Goal: Check status: Check status

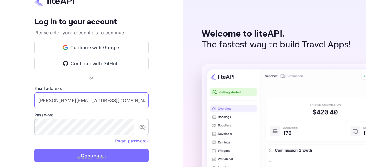
click at [34, 149] on button "Continue" at bounding box center [91, 156] width 114 height 14
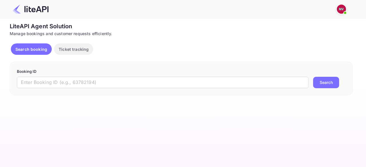
click at [86, 80] on input "text" at bounding box center [162, 82] width 291 height 11
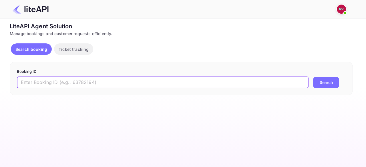
paste input "8846366"
type input "8846366"
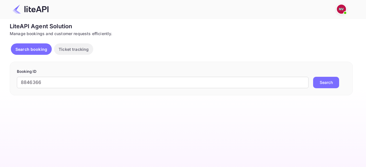
click at [334, 81] on button "Search" at bounding box center [326, 82] width 26 height 11
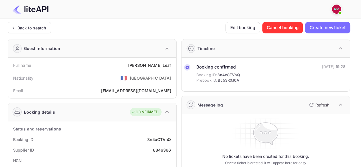
click at [144, 84] on div "Nationality 🇫🇷 [DEMOGRAPHIC_DATA]" at bounding box center [92, 78] width 164 height 15
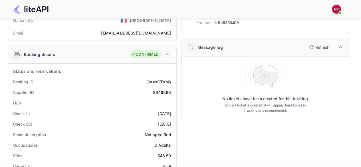
scroll to position [69, 0]
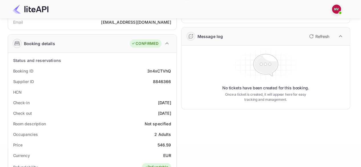
click at [243, 27] on div "Timeline Booking confirmed Booking ID: 3n4xCTVhQ Prebook ID: Bc53R0J0A [DATE] 1…" at bounding box center [264, 153] width 174 height 374
